Goal: Check status: Check status

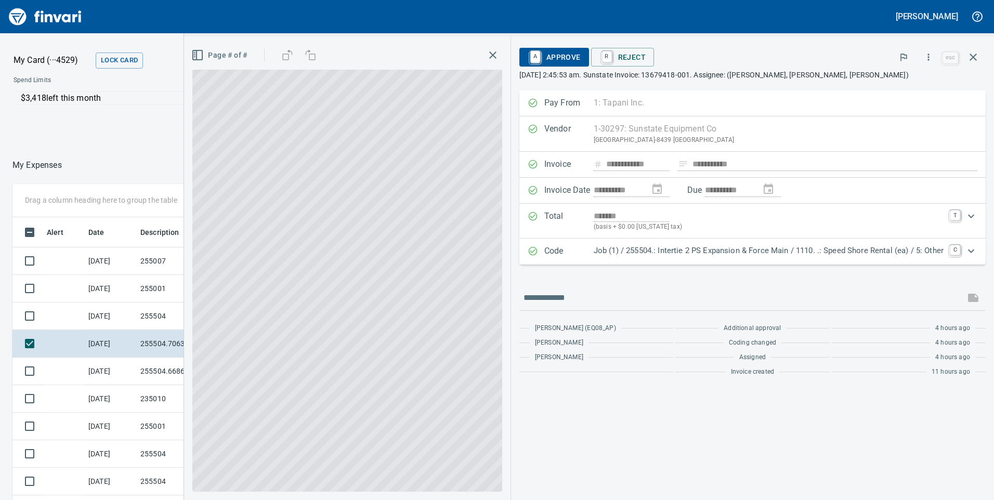
scroll to position [378, 686]
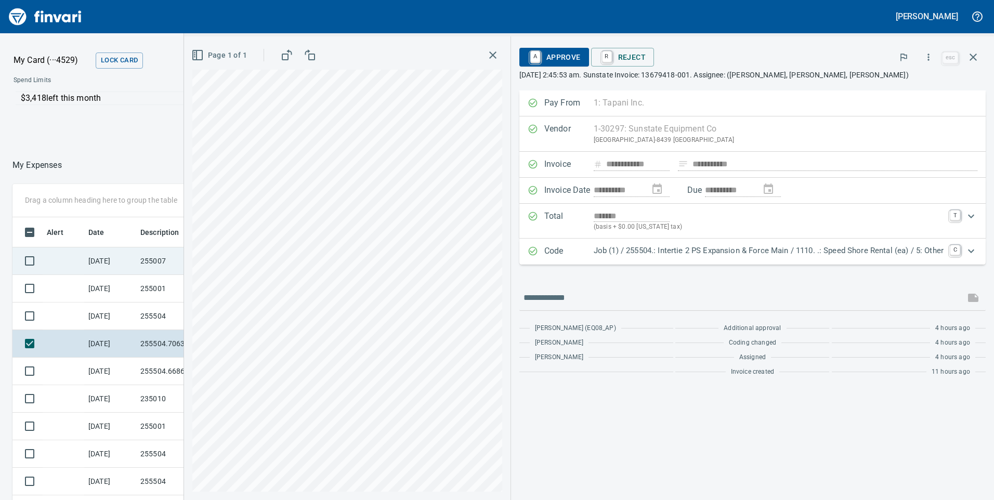
click at [90, 259] on td "[DATE]" at bounding box center [110, 261] width 52 height 28
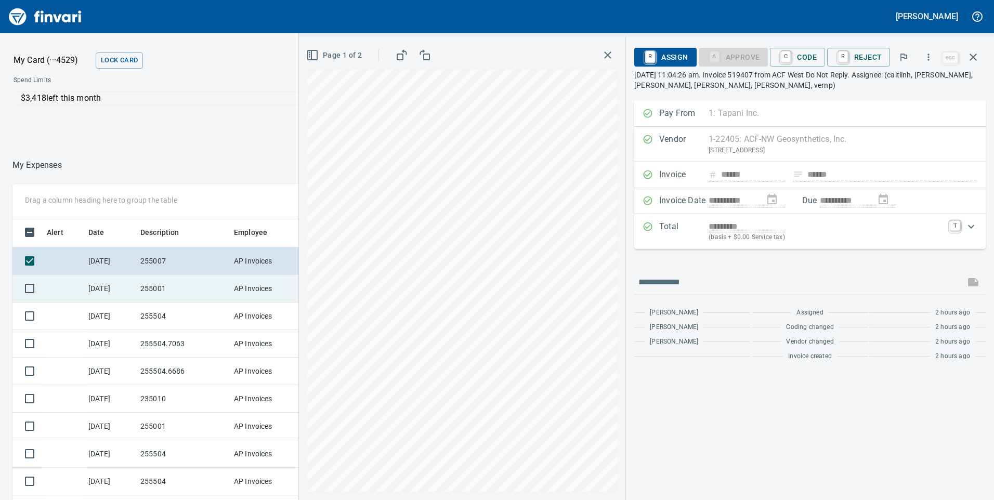
click at [113, 282] on td "[DATE]" at bounding box center [110, 289] width 52 height 28
